Goal: Task Accomplishment & Management: Manage account settings

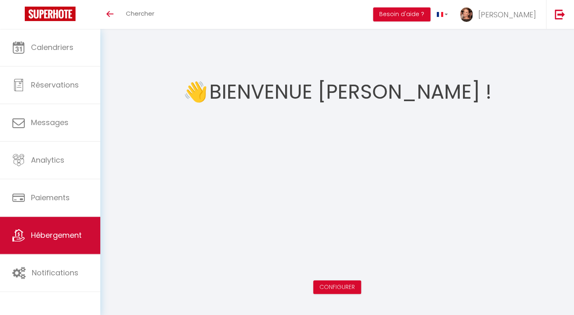
click at [64, 239] on span "Hébergement" at bounding box center [56, 235] width 51 height 10
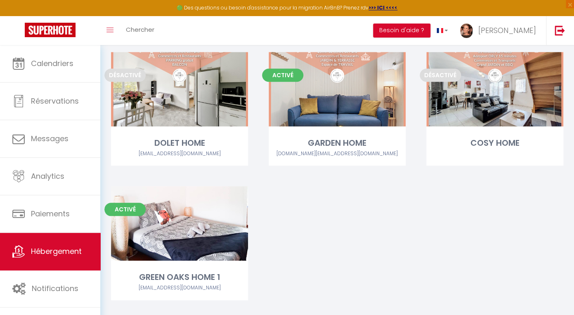
scroll to position [204, 0]
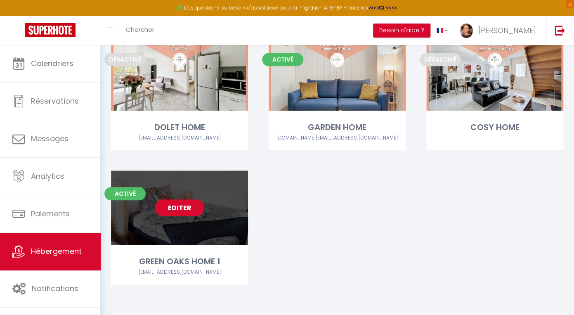
click at [175, 208] on link "Editer" at bounding box center [179, 207] width 49 height 16
select select "3"
select select "2"
select select "1"
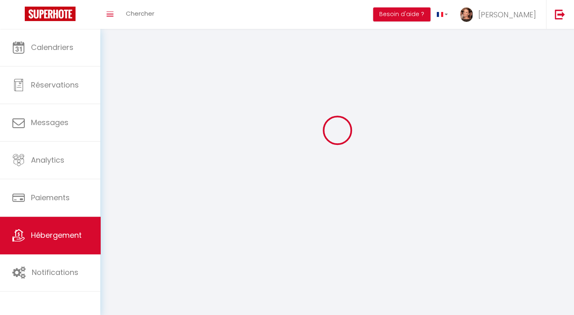
select select
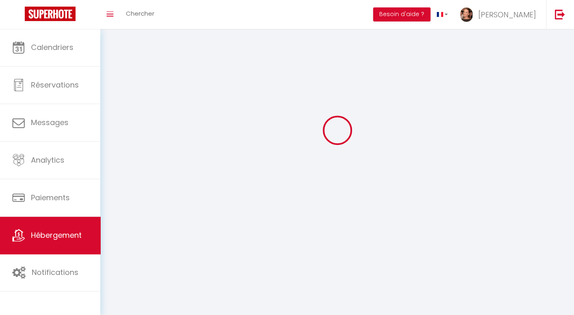
checkbox input "false"
select select
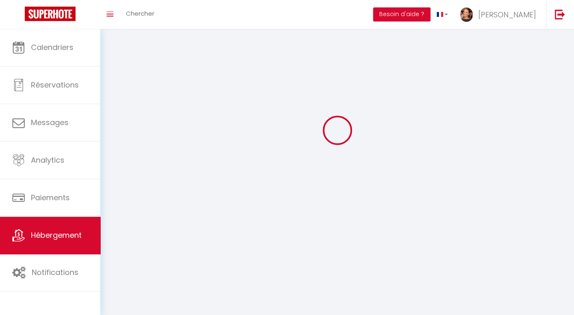
select select
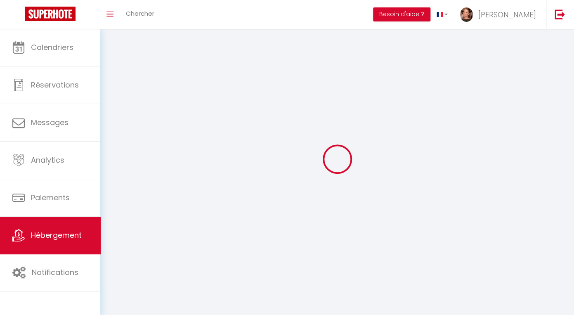
select select
checkbox input "false"
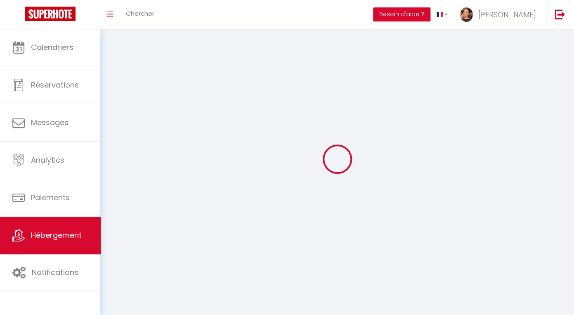
select select
select select "1"
select select
select select "28"
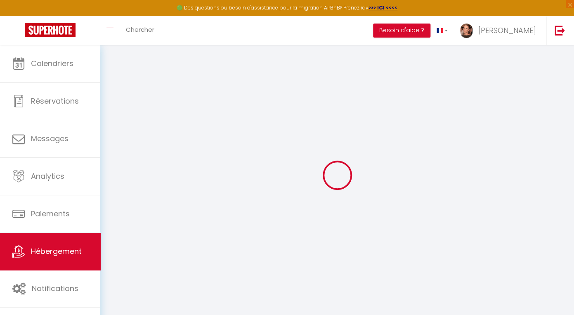
select select
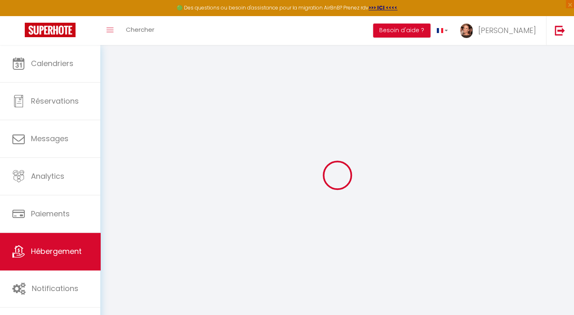
select select
checkbox input "false"
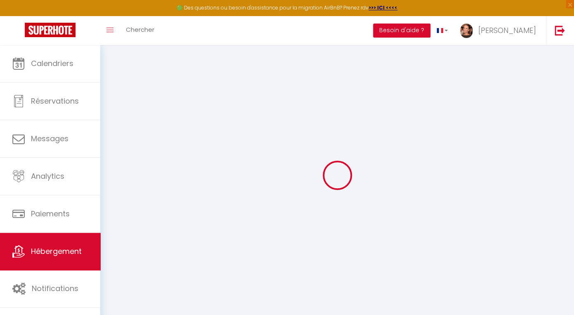
select select
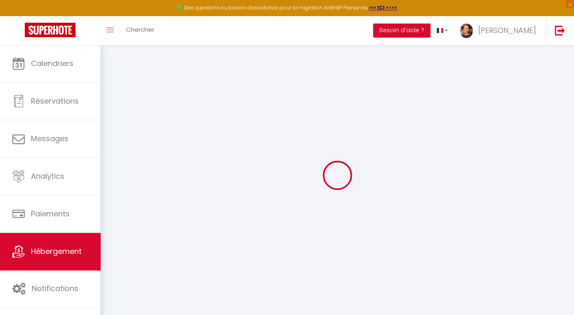
select select
checkbox input "false"
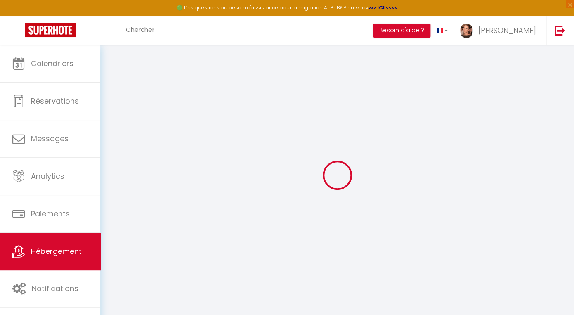
checkbox input "false"
select select
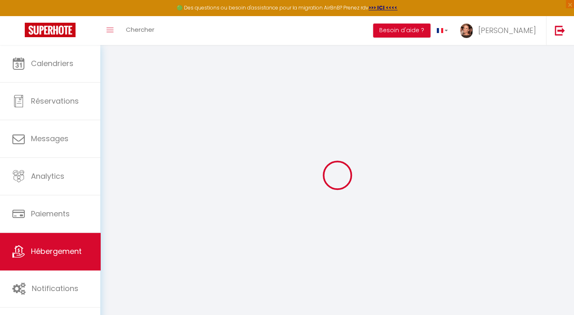
select select
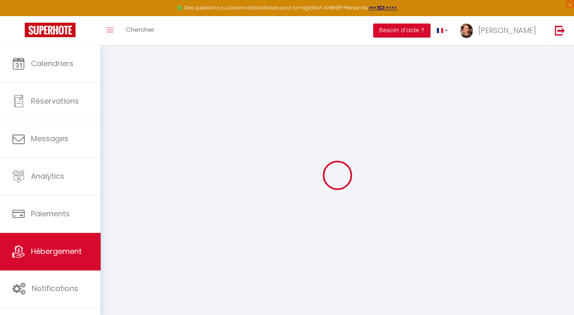
checkbox input "false"
select select
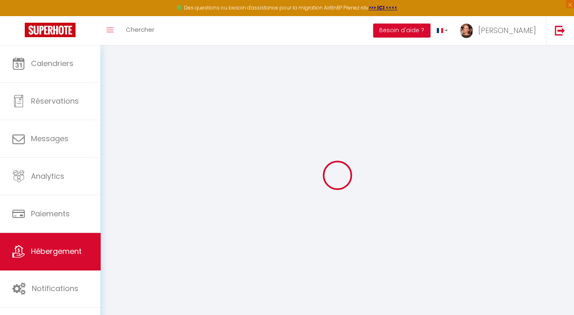
select select
type input "GREEN OAKS HOME 1"
type input "Fabien"
type input "CAPT"
type input "[STREET_ADDRESS][PERSON_NAME]"
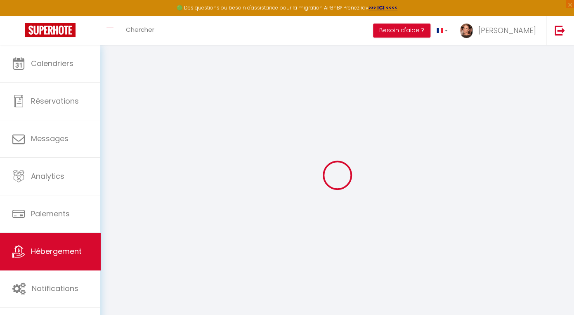
type input "91240"
type input "[GEOGRAPHIC_DATA]"
select select "2"
type input "45"
type input "35"
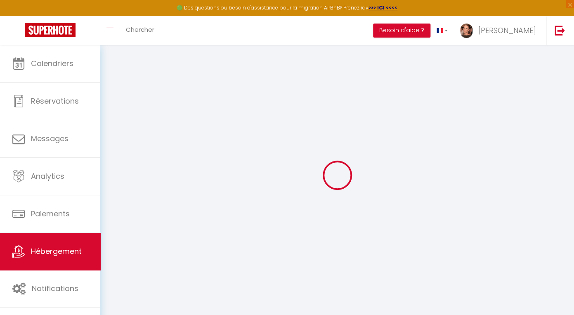
type input "500"
select select
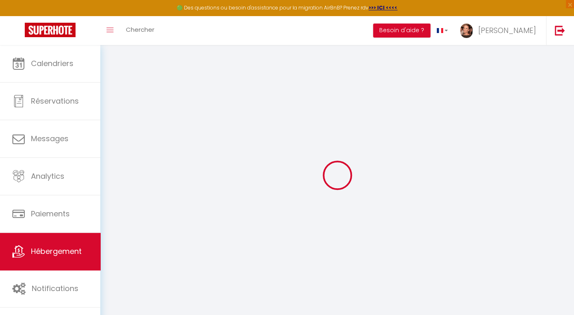
select select
type input "[STREET_ADDRESS]"
type input "85560"
type input "[GEOGRAPHIC_DATA]"
type input "[EMAIL_ADDRESS][DOMAIN_NAME]"
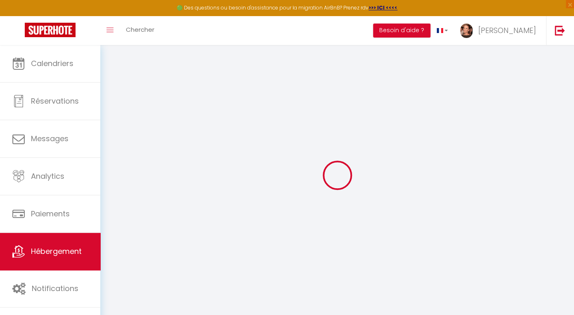
select select
checkbox input "false"
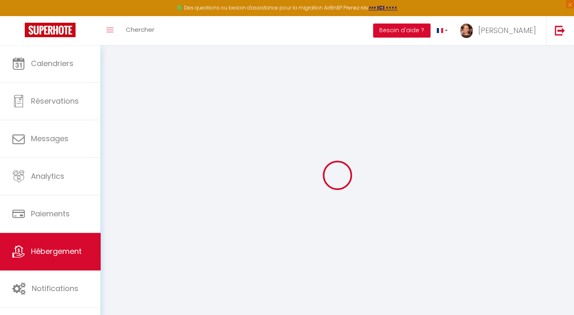
type input "22"
type input "35"
type input "0"
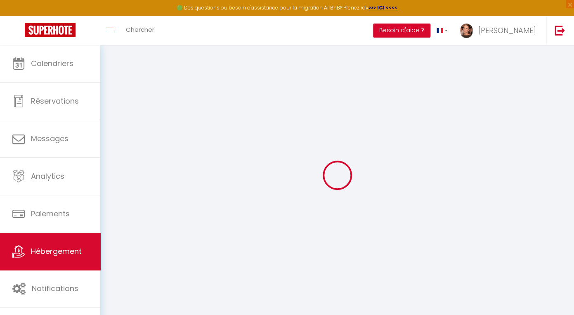
select select
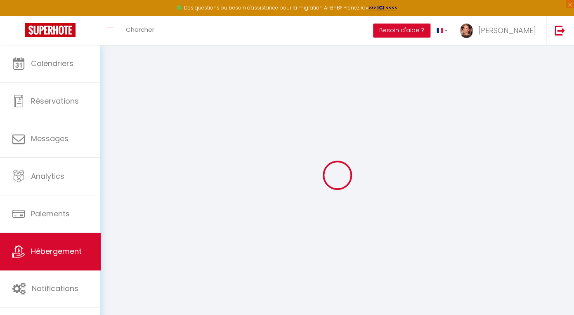
select select
checkbox input "false"
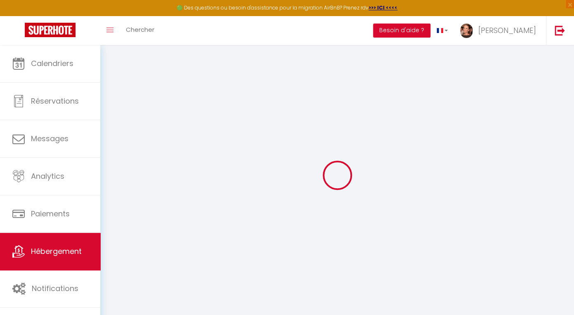
select select "44855"
select select
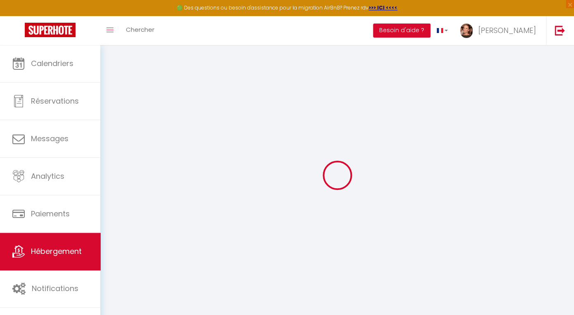
select select
checkbox input "false"
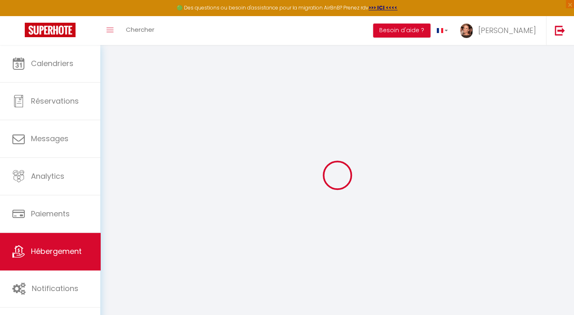
checkbox input "false"
select select
checkbox input "false"
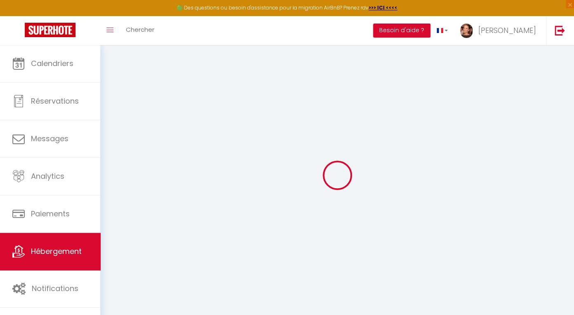
checkbox input "false"
select select
checkbox input "false"
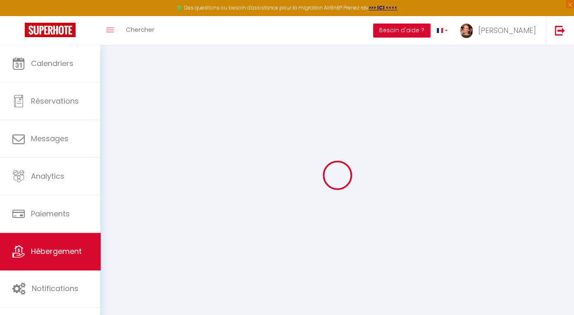
checkbox input "false"
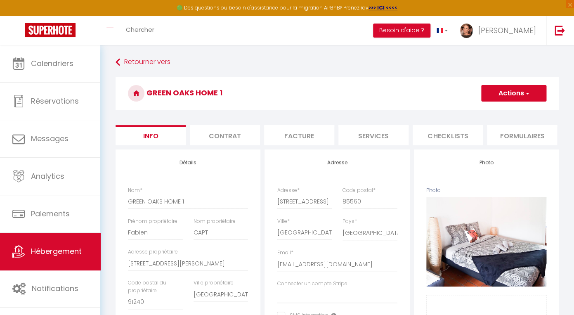
select select
checkbox input "false"
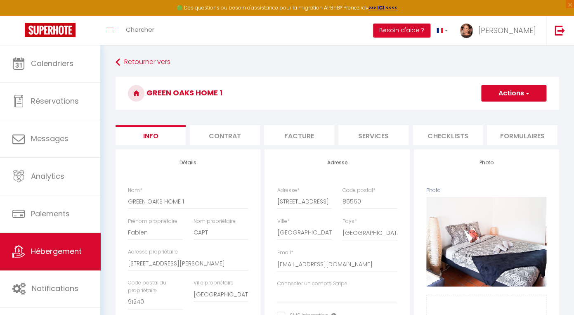
scroll to position [412, 0]
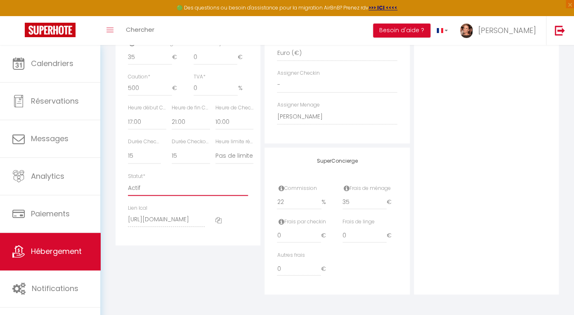
select select "0"
click option "Pas actif" at bounding box center [0, 0] width 0 height 0
select select
checkbox input "false"
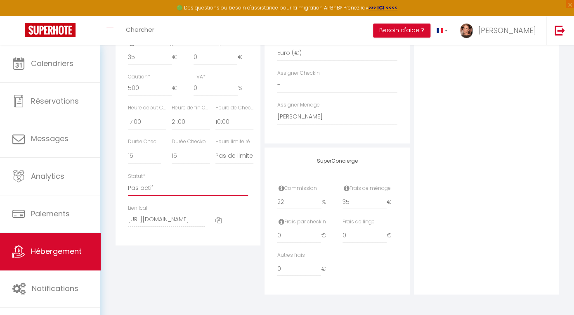
checkbox input "false"
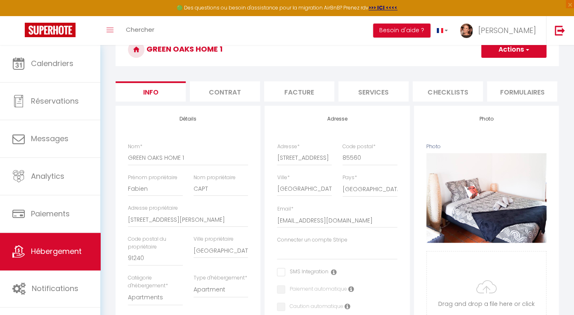
scroll to position [0, 0]
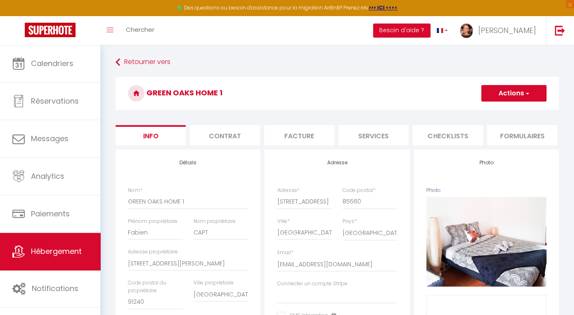
click at [522, 90] on button "Actions" at bounding box center [513, 93] width 65 height 16
click at [475, 107] on input "Enregistrer" at bounding box center [481, 111] width 31 height 8
